Goal: Task Accomplishment & Management: Manage account settings

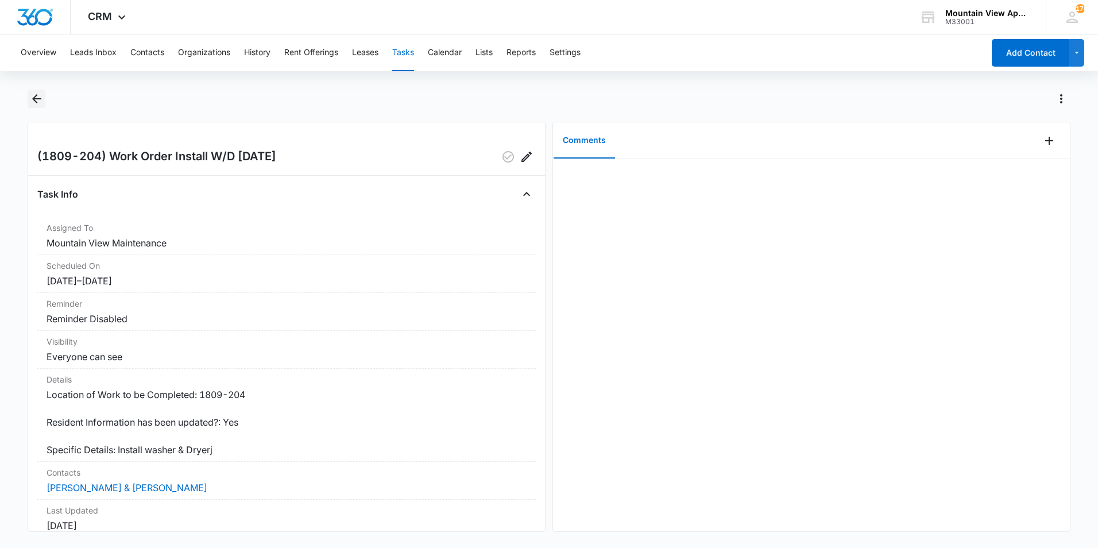
click at [36, 100] on icon "Back" at bounding box center [37, 99] width 14 height 14
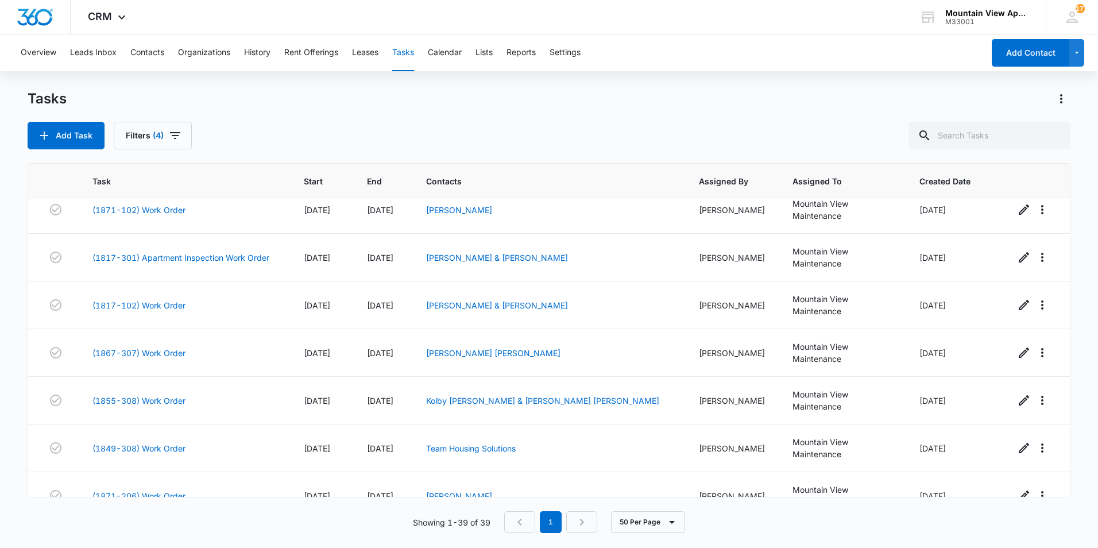
scroll to position [1359, 0]
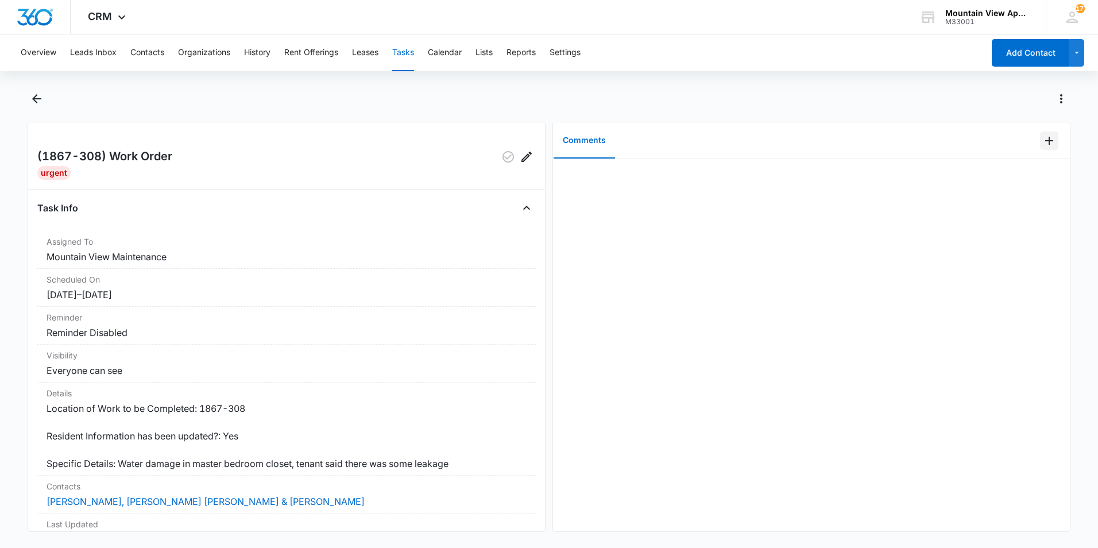
click at [1042, 144] on icon "Add Comment" at bounding box center [1049, 141] width 14 height 14
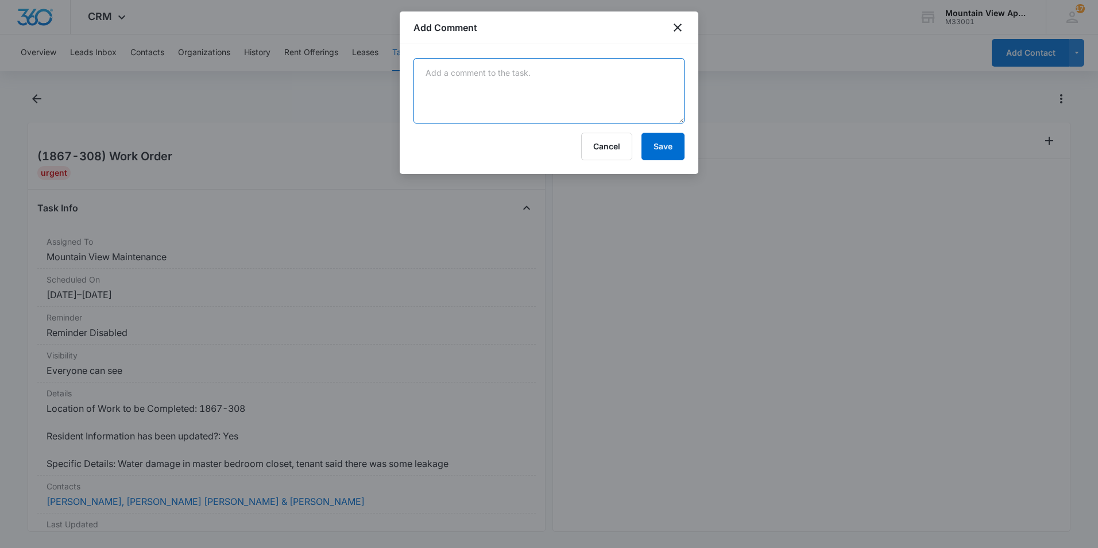
click at [632, 79] on textarea at bounding box center [548, 90] width 271 height 65
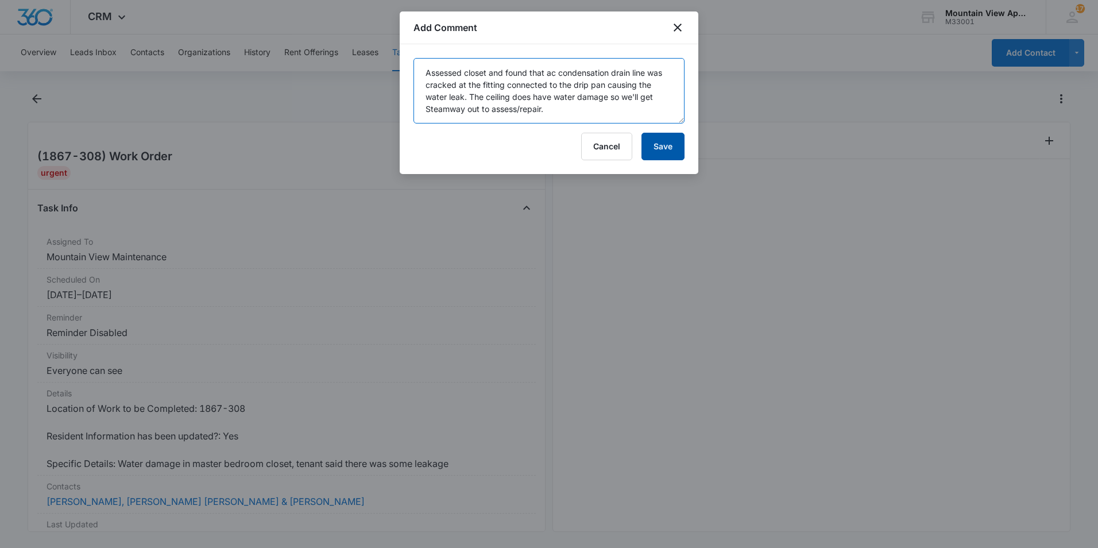
type textarea "Assessed closet and found that ac condensation drain line was cracked at the fi…"
click at [661, 148] on button "Save" at bounding box center [662, 147] width 43 height 28
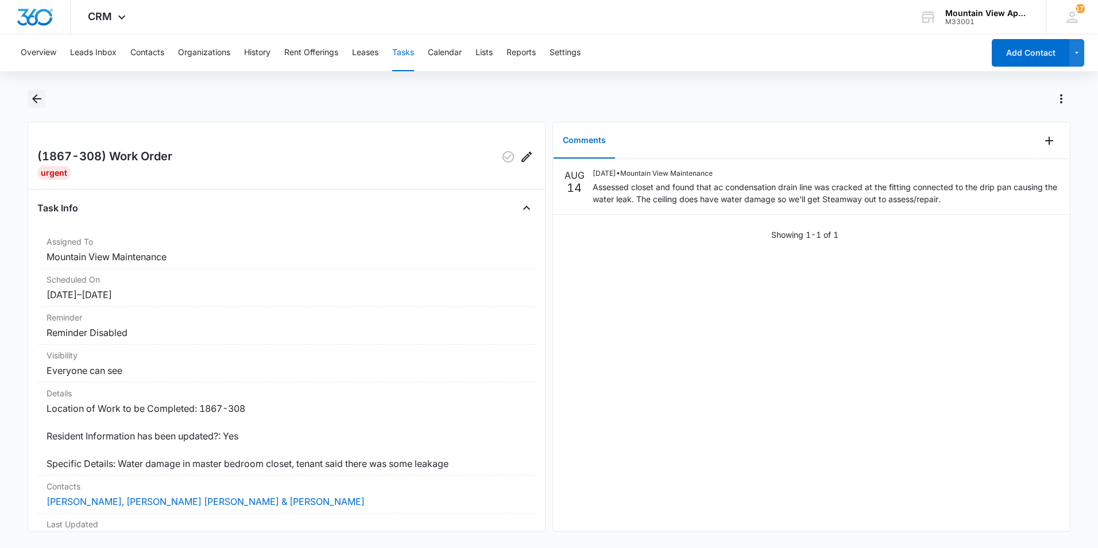
click at [33, 97] on icon "Back" at bounding box center [37, 99] width 14 height 14
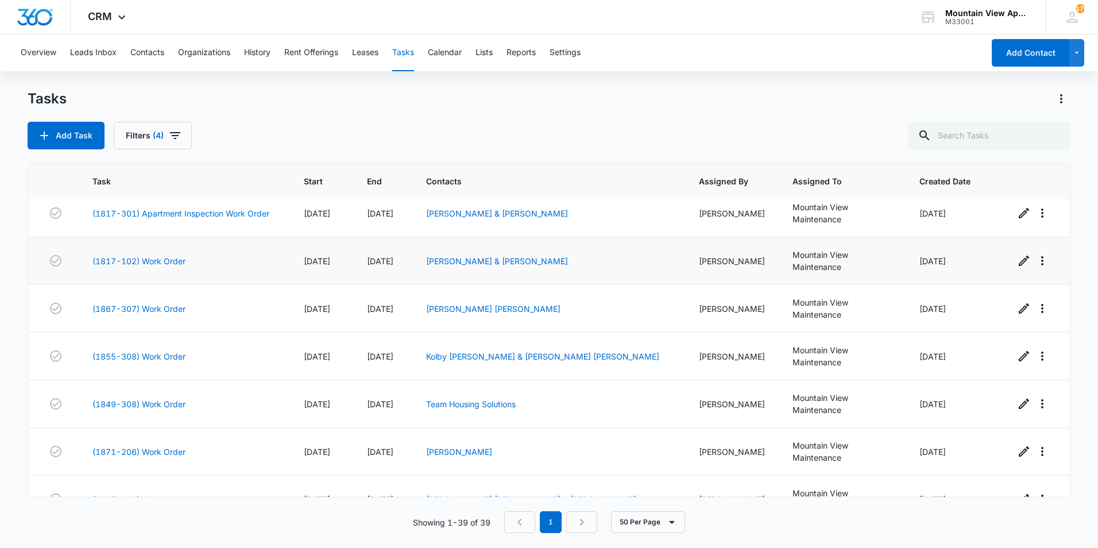
scroll to position [1359, 0]
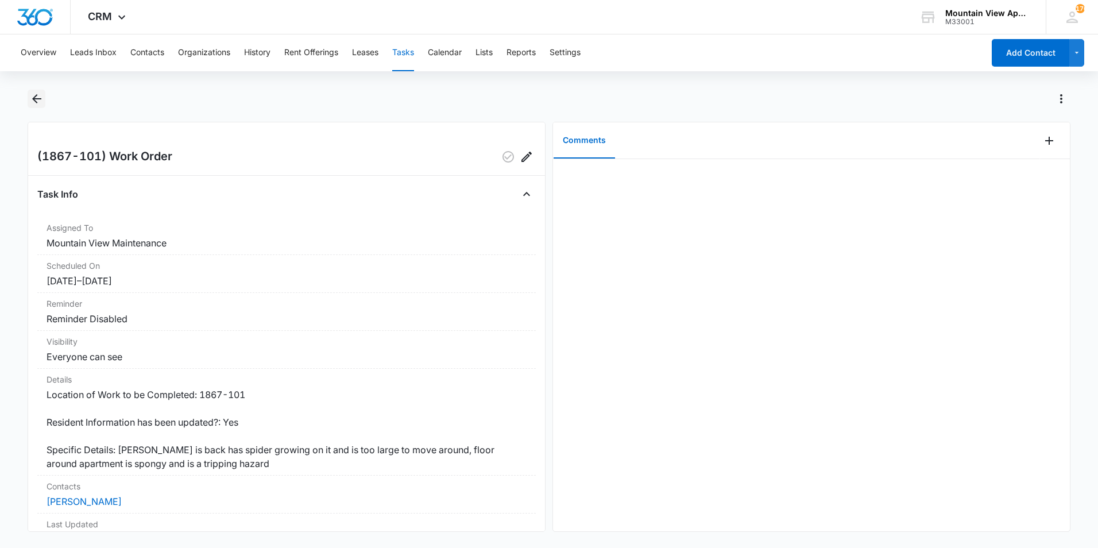
click at [36, 98] on icon "Back" at bounding box center [37, 99] width 14 height 14
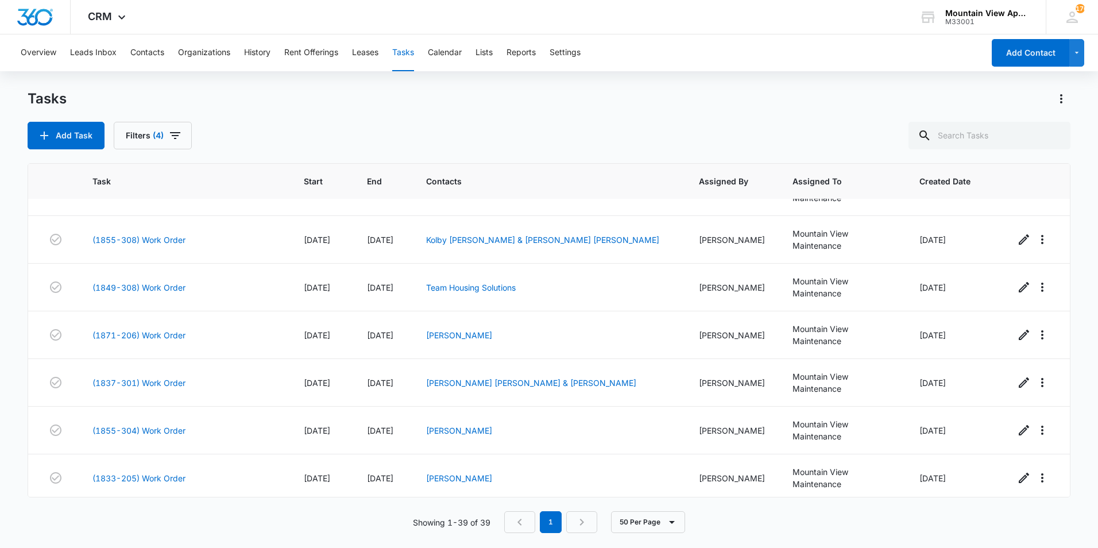
scroll to position [1244, 0]
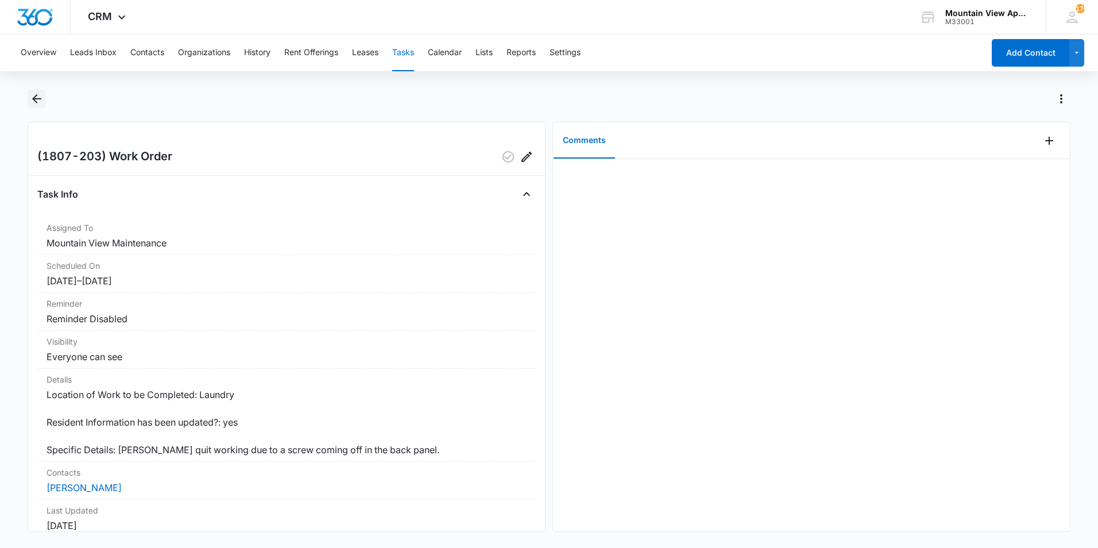
click at [36, 98] on icon "Back" at bounding box center [36, 98] width 9 height 9
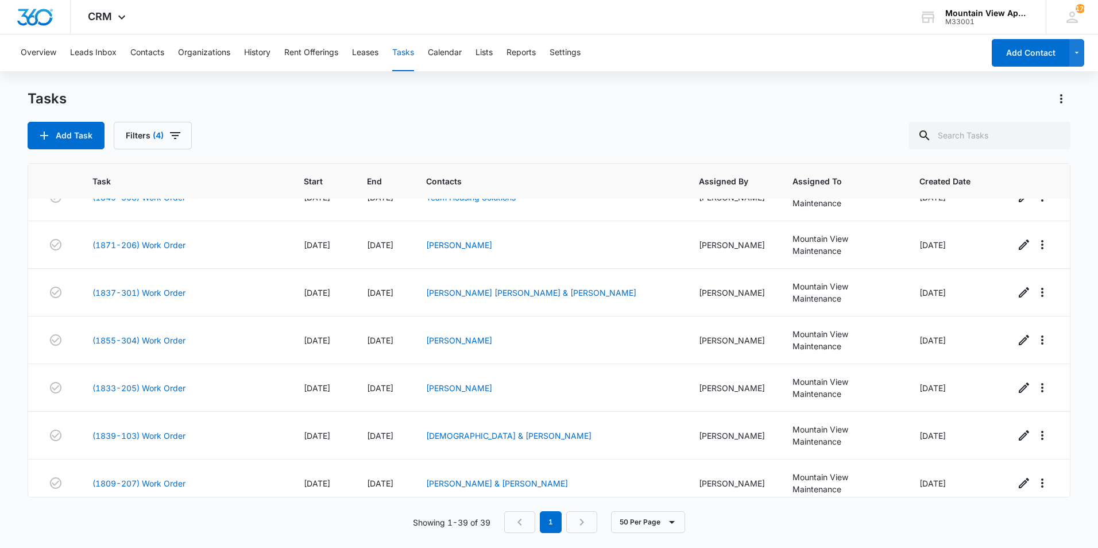
scroll to position [1359, 0]
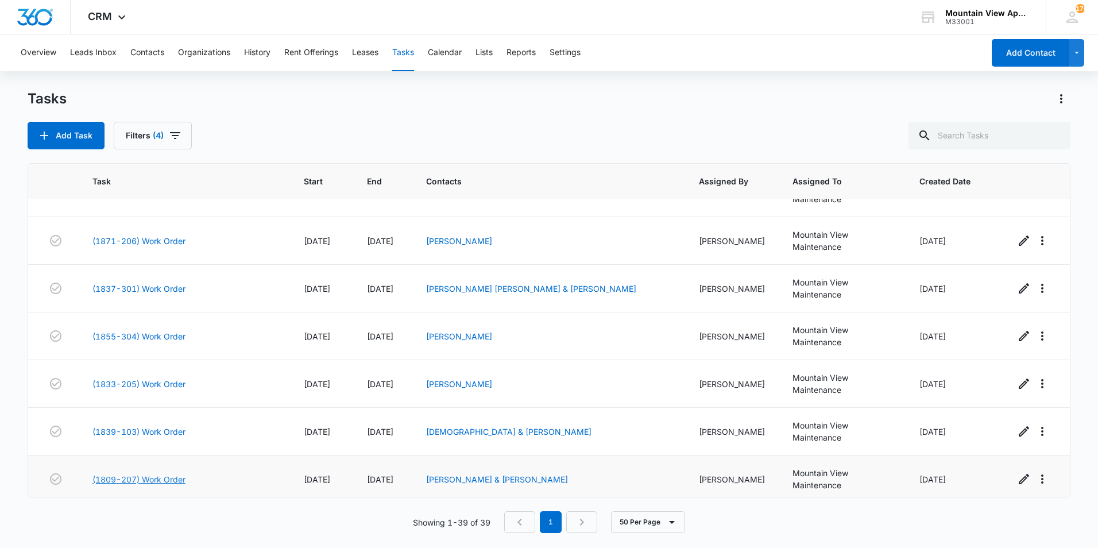
click at [138, 473] on link "(1809-207) Work Order" at bounding box center [138, 479] width 93 height 12
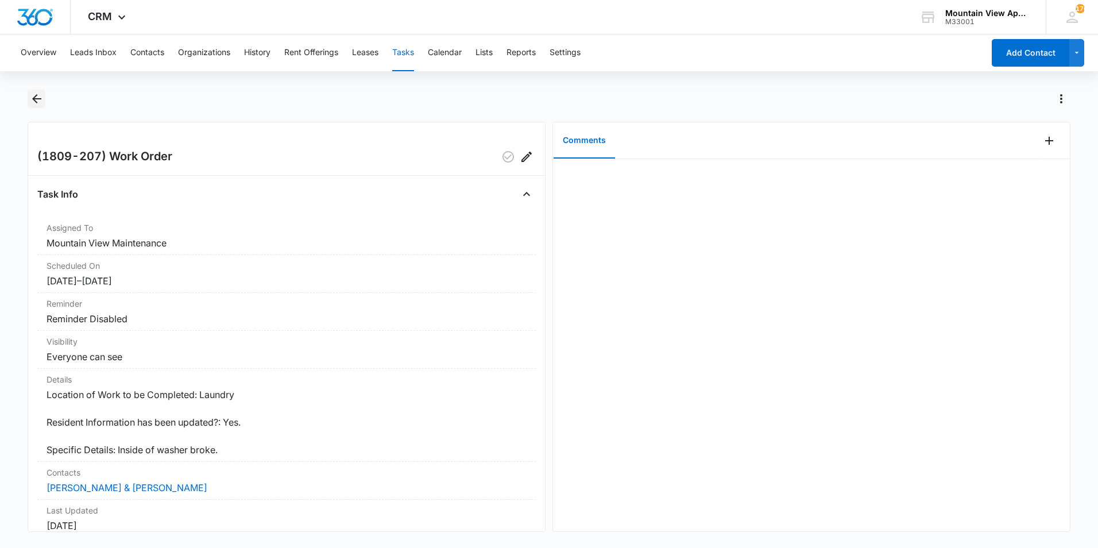
click at [36, 99] on icon "Back" at bounding box center [36, 98] width 9 height 9
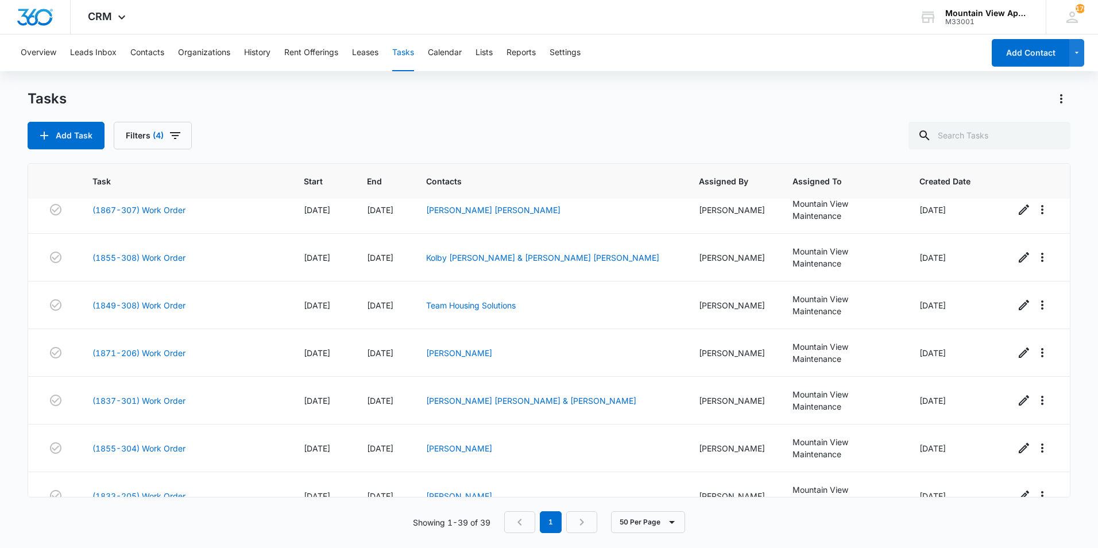
scroll to position [1359, 0]
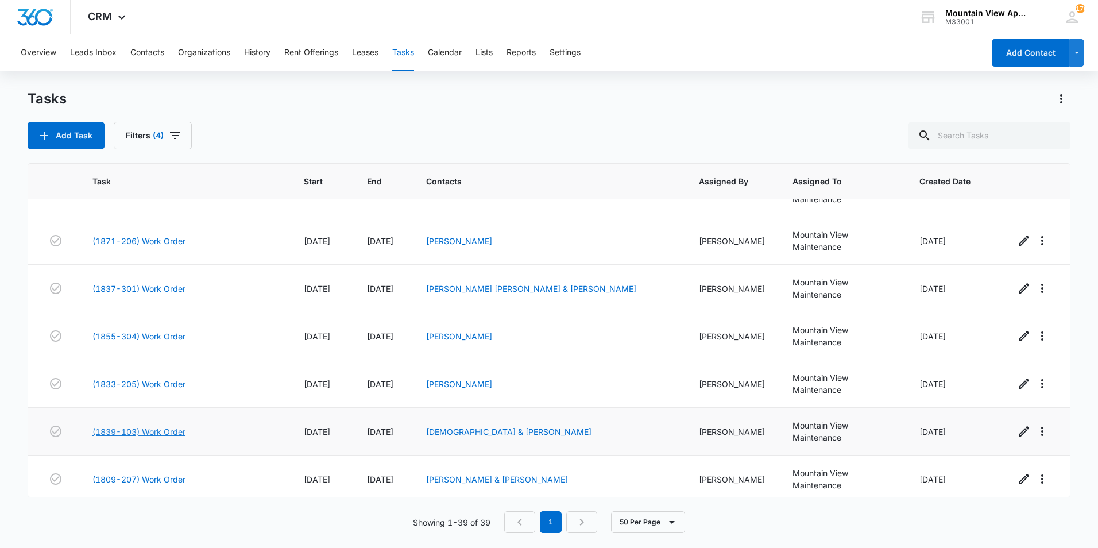
click at [129, 426] on link "(1839-103) Work Order" at bounding box center [138, 432] width 93 height 12
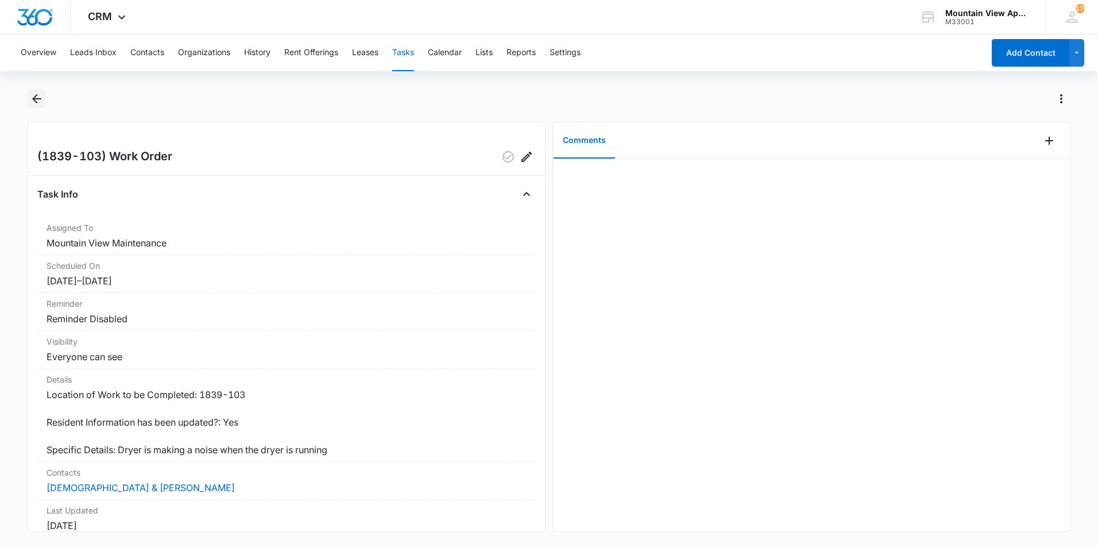
click at [34, 99] on icon "Back" at bounding box center [36, 98] width 9 height 9
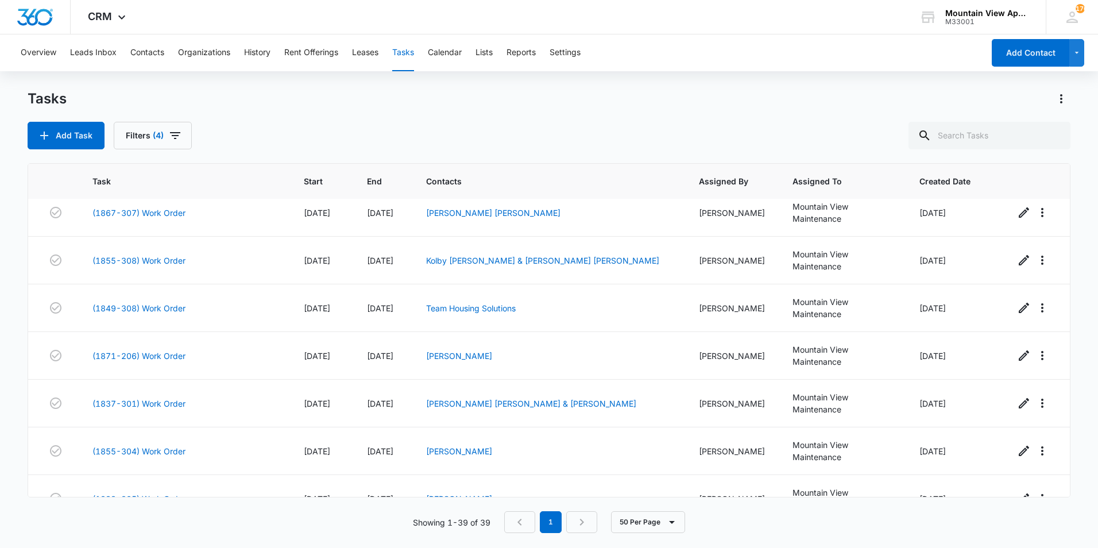
scroll to position [1187, 0]
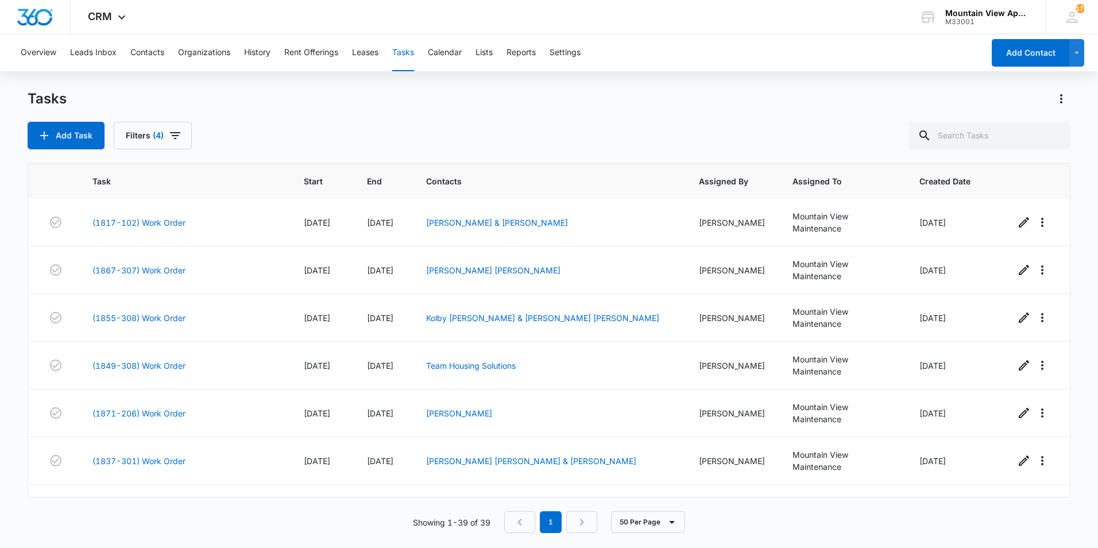
click at [167, 547] on link "(1833-205) Work Order" at bounding box center [138, 556] width 93 height 12
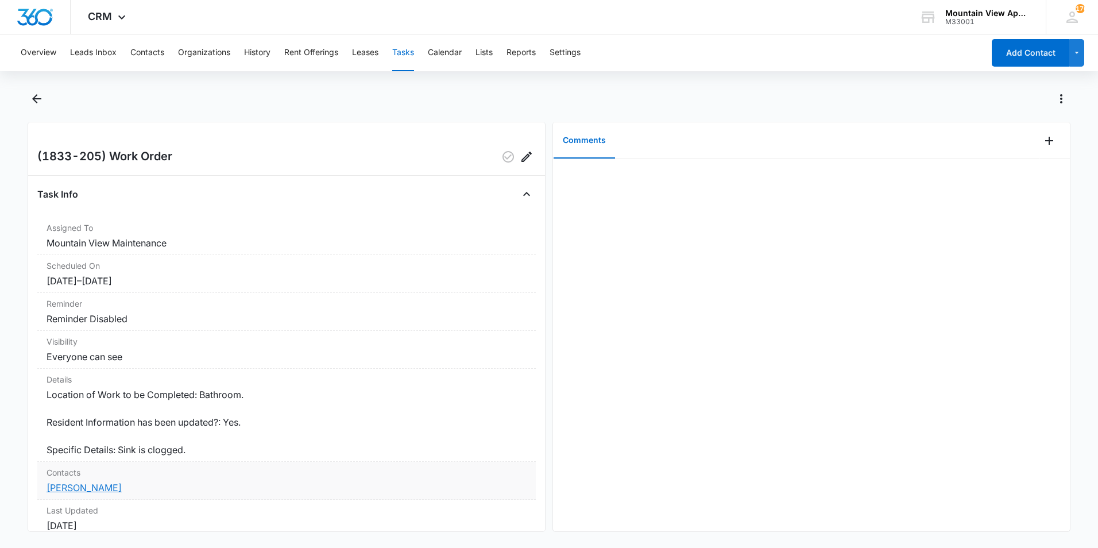
click at [97, 488] on link "[PERSON_NAME]" at bounding box center [84, 487] width 75 height 11
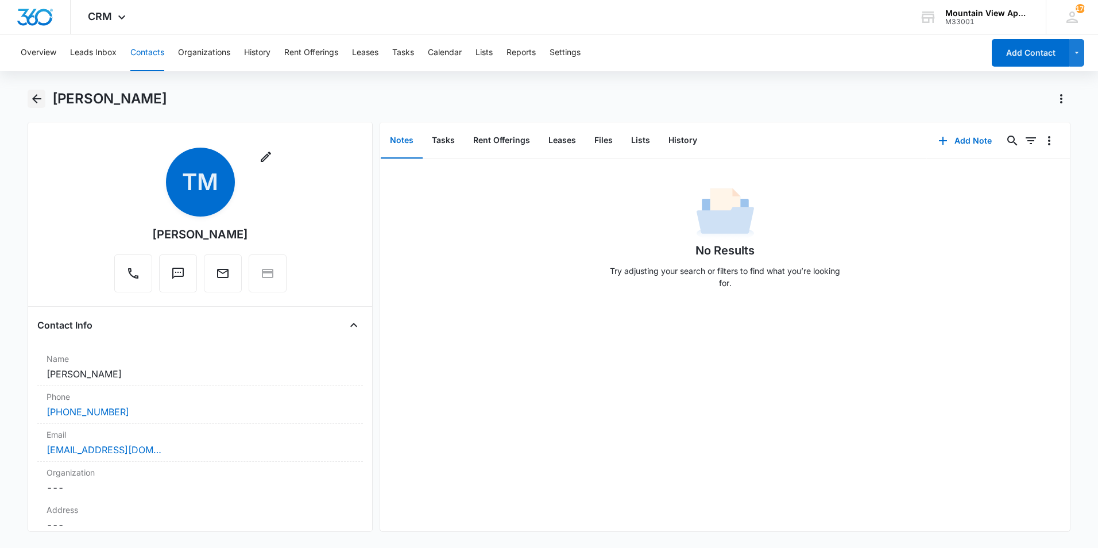
click at [37, 102] on icon "Back" at bounding box center [37, 99] width 14 height 14
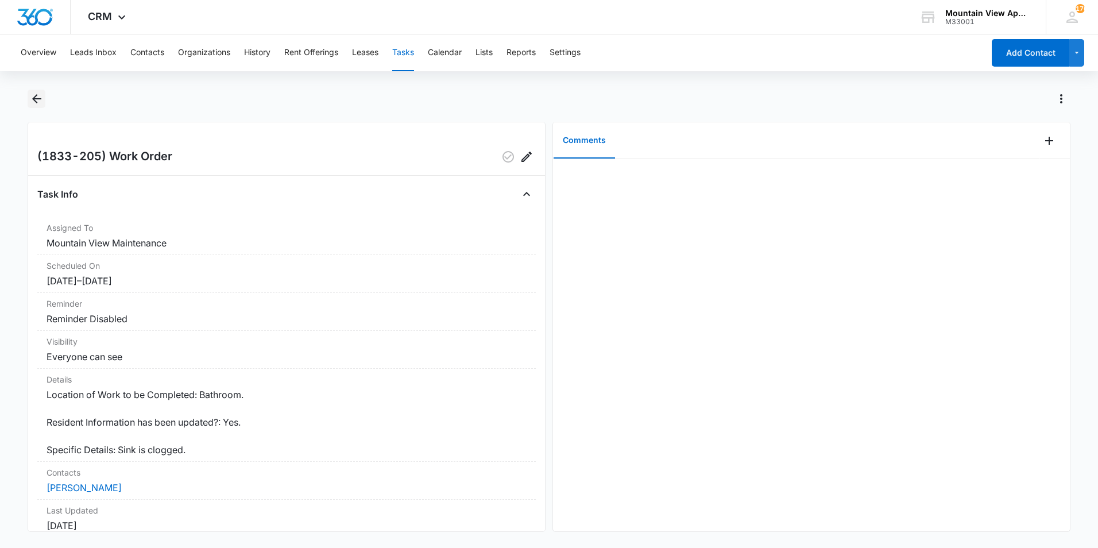
click at [34, 102] on icon "Back" at bounding box center [37, 99] width 14 height 14
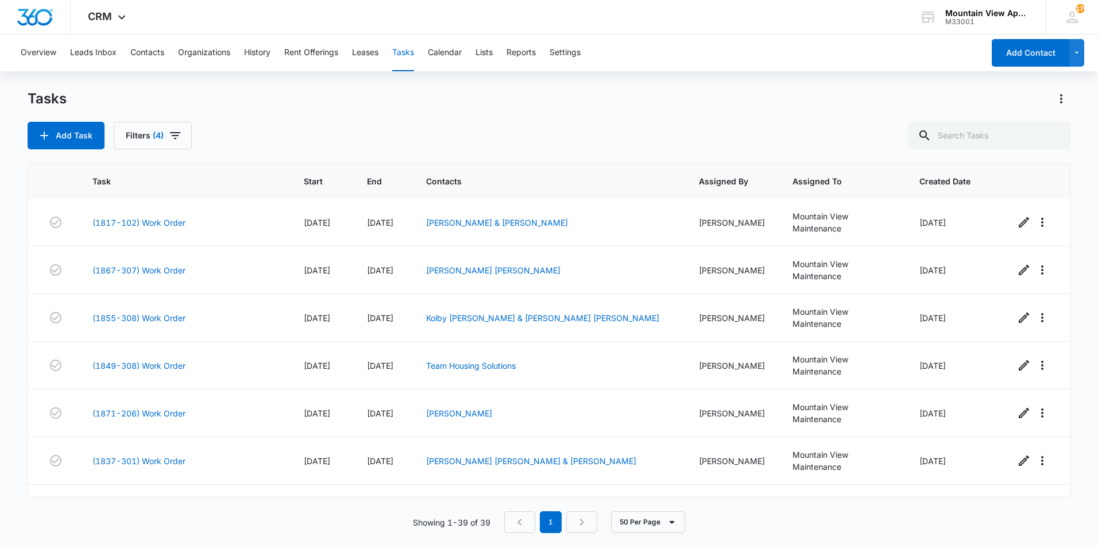
scroll to position [1130, 0]
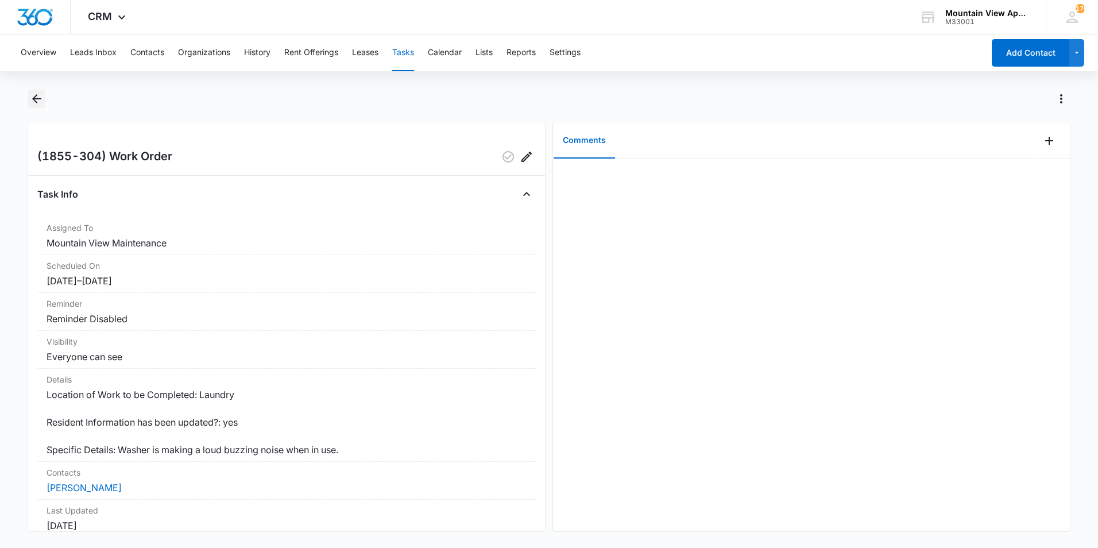
click at [37, 100] on icon "Back" at bounding box center [37, 99] width 14 height 14
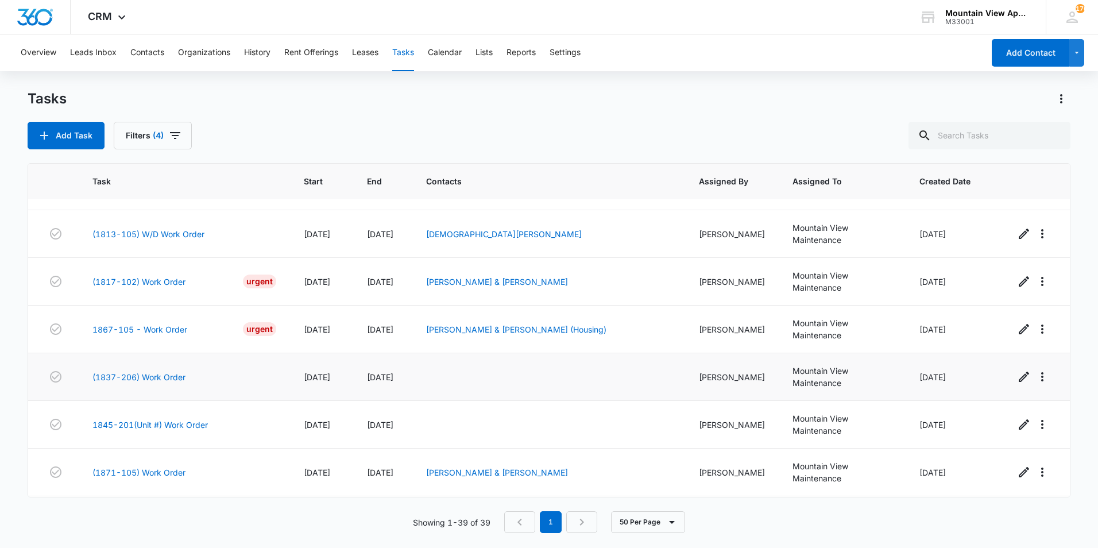
scroll to position [230, 0]
